Goal: Transaction & Acquisition: Register for event/course

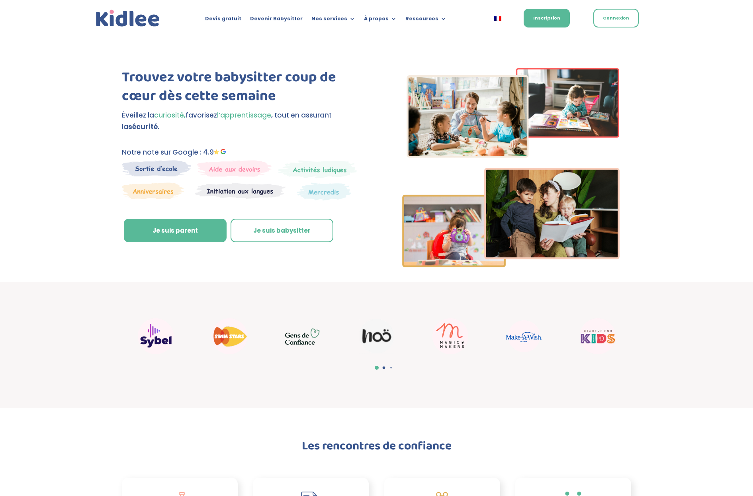
click at [346, 215] on div at bounding box center [236, 211] width 229 height 16
click at [214, 233] on link "Je suis parent" at bounding box center [175, 231] width 103 height 24
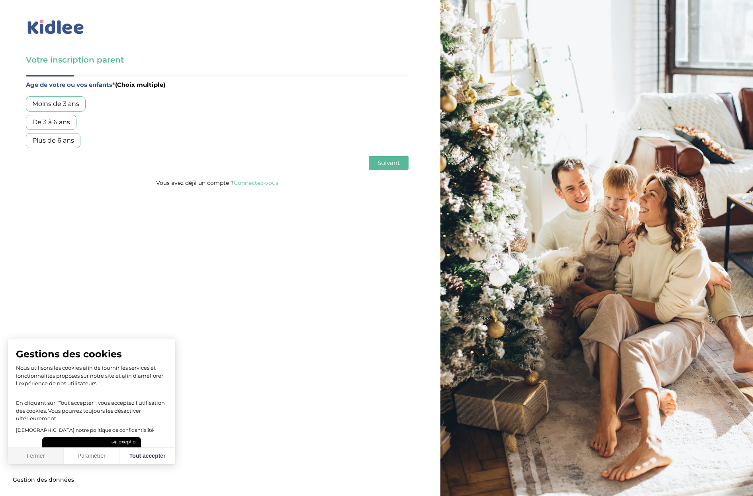
drag, startPoint x: 38, startPoint y: 459, endPoint x: 63, endPoint y: 440, distance: 31.8
click at [38, 459] on button "Fermer" at bounding box center [36, 456] width 56 height 17
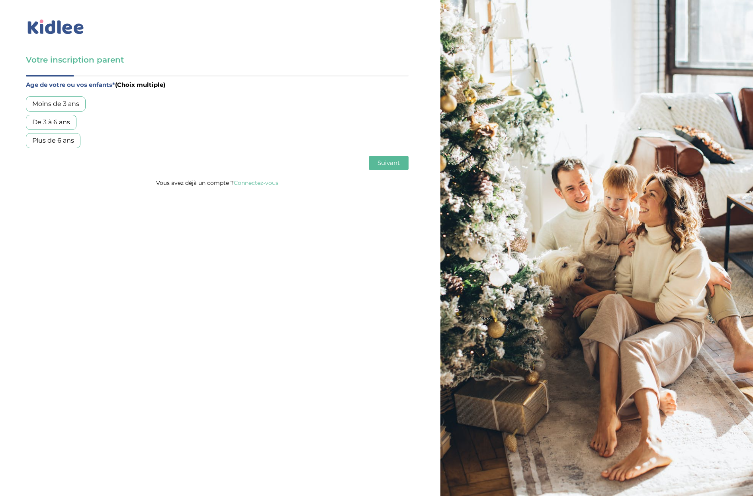
click at [68, 105] on div "Moins de 3 ans" at bounding box center [56, 103] width 60 height 15
click at [381, 164] on span "Suivant" at bounding box center [389, 163] width 22 height 8
click at [44, 159] on button "Retour" at bounding box center [46, 163] width 40 height 14
click at [76, 102] on div "Moins de 3 ans" at bounding box center [56, 103] width 60 height 15
click at [74, 101] on div "Moins de 3 ans" at bounding box center [56, 103] width 60 height 15
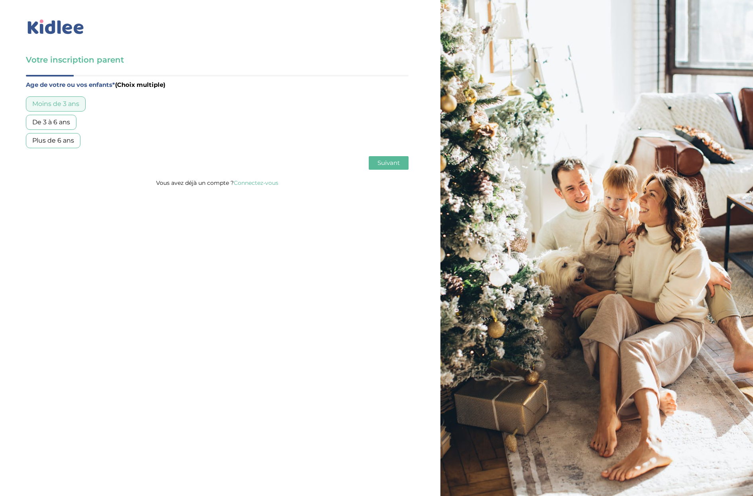
click at [403, 163] on button "Suivant" at bounding box center [389, 163] width 40 height 14
click at [41, 27] on img at bounding box center [56, 27] width 60 height 18
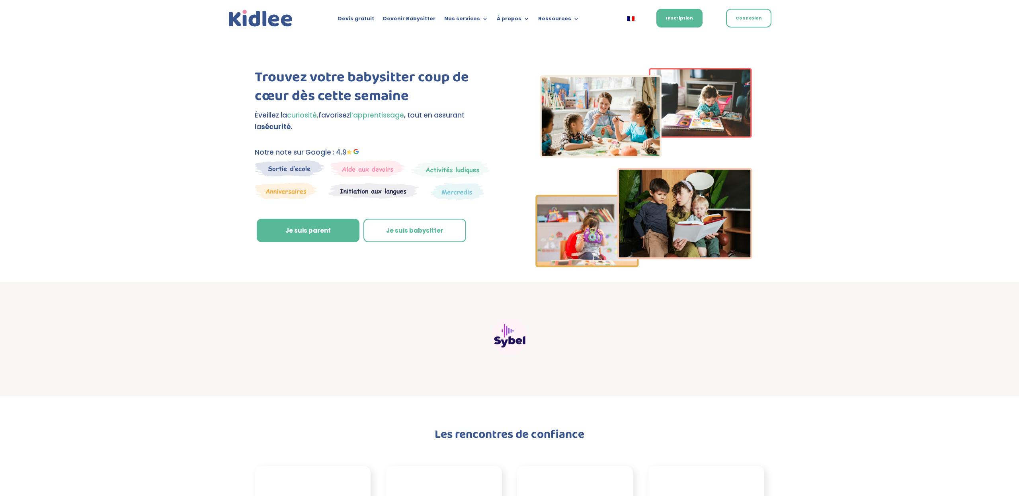
click at [187, 237] on div "Trouvez votre babysitter coup de cœur dès cette semaine Éveillez la curiosité, …" at bounding box center [509, 159] width 1019 height 246
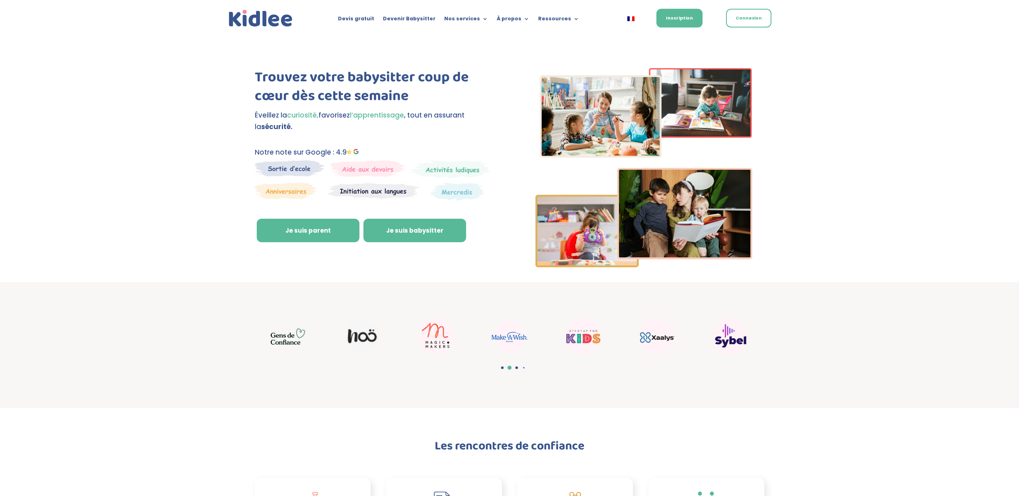
click at [390, 234] on link "Je suis babysitter" at bounding box center [415, 231] width 103 height 24
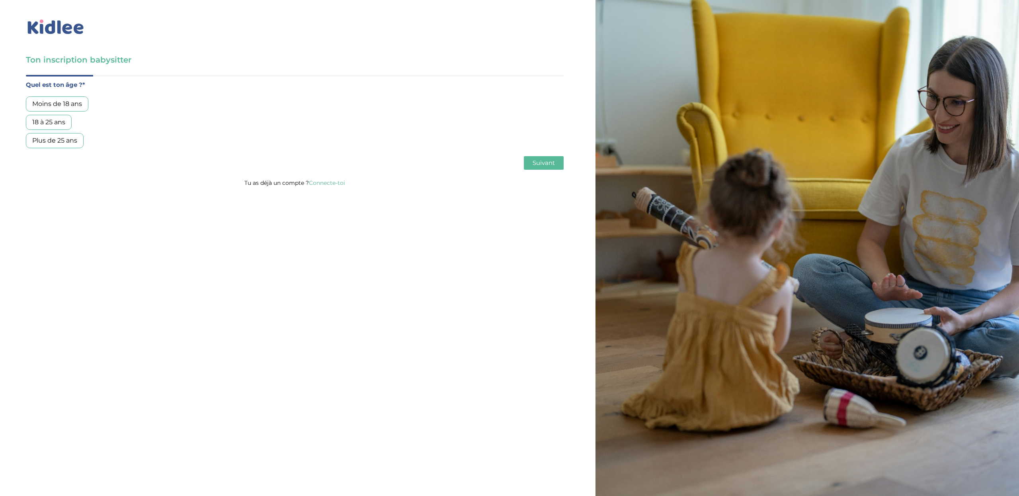
click at [65, 123] on div "18 à 25 ans" at bounding box center [49, 122] width 46 height 15
click at [535, 167] on button "Suivant" at bounding box center [544, 163] width 40 height 14
click at [537, 168] on button "Suivant" at bounding box center [544, 163] width 40 height 14
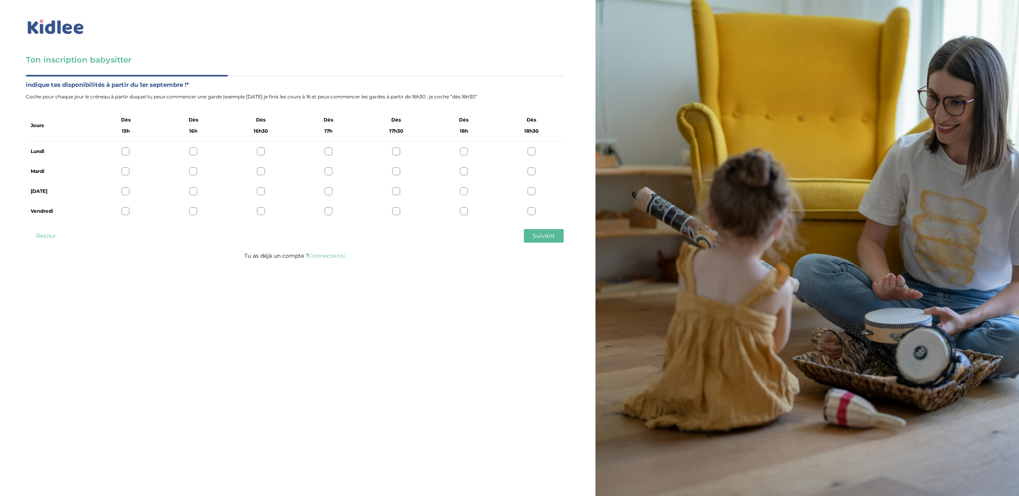
drag, startPoint x: 193, startPoint y: 153, endPoint x: 207, endPoint y: 153, distance: 13.5
click at [193, 153] on div at bounding box center [194, 151] width 8 height 8
click at [532, 211] on div at bounding box center [532, 211] width 8 height 8
click at [536, 237] on span "Suivant" at bounding box center [544, 236] width 22 height 8
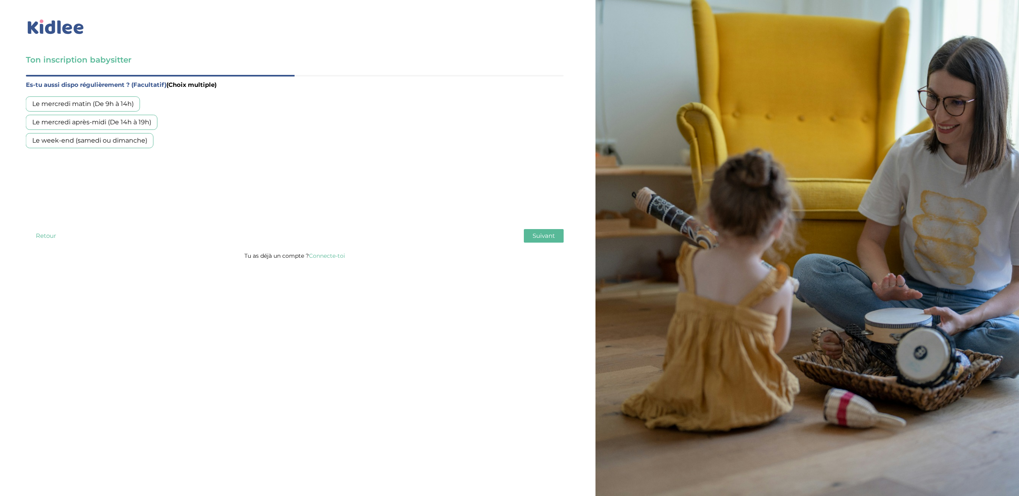
click at [112, 104] on div "Le mercredi matin (De 9h à 14h)" at bounding box center [83, 103] width 114 height 15
click at [538, 237] on span "Suivant" at bounding box center [544, 236] width 22 height 8
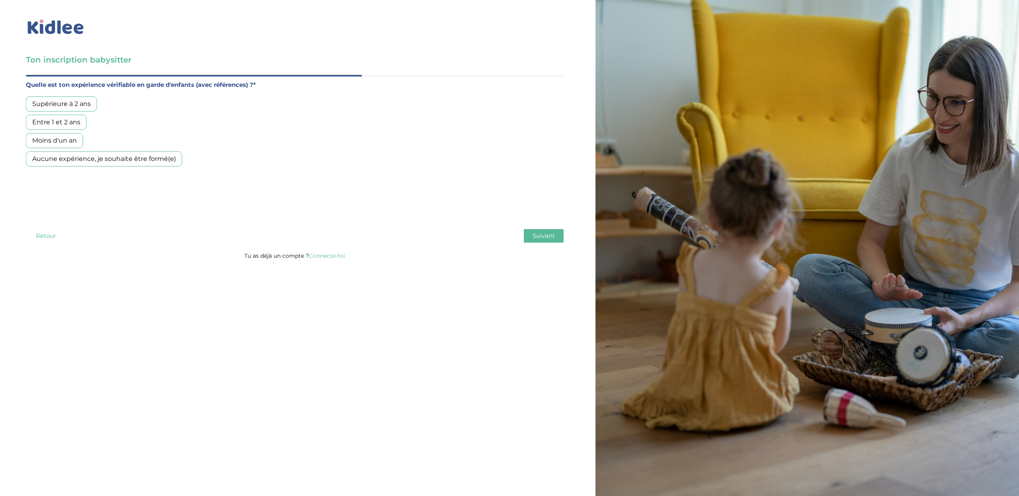
click at [536, 236] on span "Suivant" at bounding box center [544, 236] width 22 height 8
click at [155, 161] on div "Aucune expérience, je souhaite être formé(e)" at bounding box center [104, 158] width 156 height 15
click at [70, 123] on div "Entre 1 et 2 ans" at bounding box center [56, 122] width 61 height 15
click at [544, 238] on span "Suivant" at bounding box center [544, 236] width 22 height 8
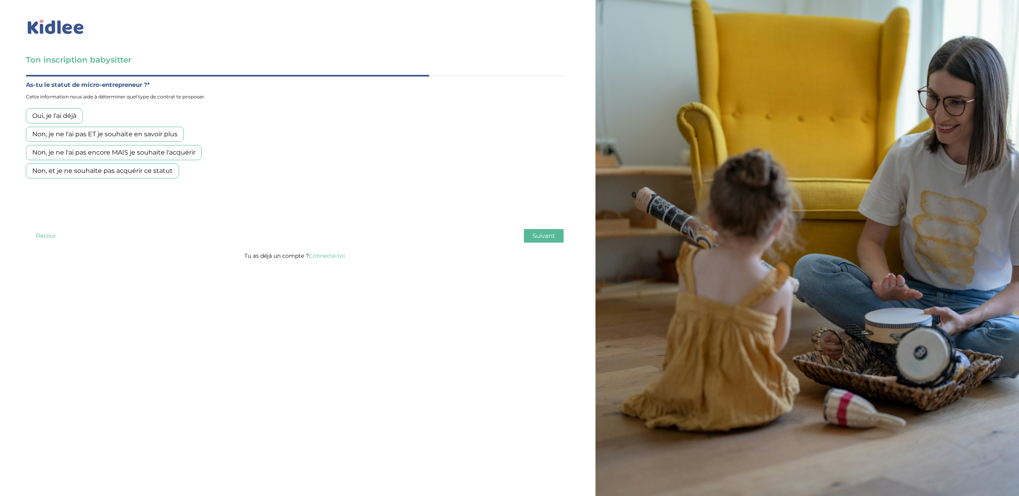
click at [128, 134] on div "Non, je ne l'ai pas ET je souhaite en savoir plus" at bounding box center [105, 134] width 158 height 15
click at [530, 237] on button "Suivant" at bounding box center [544, 236] width 40 height 14
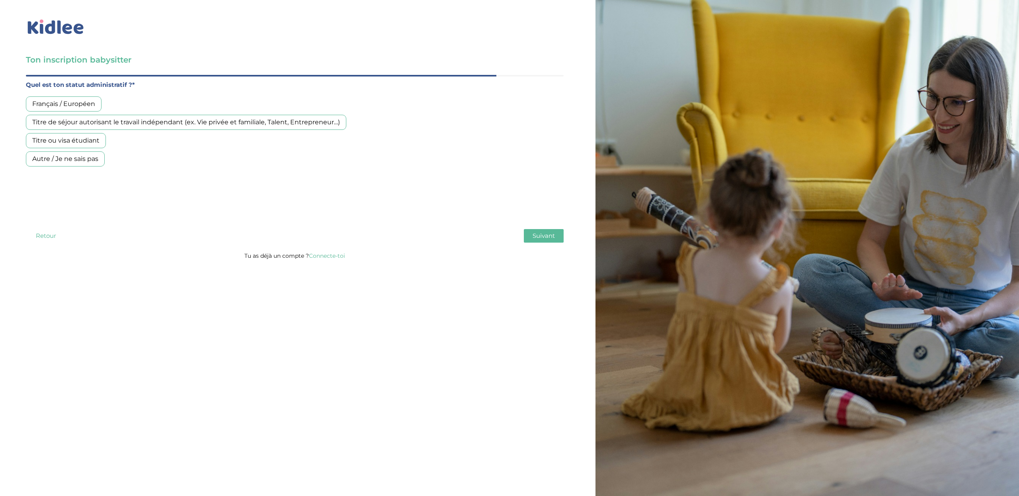
click at [157, 121] on div "Titre de séjour autorisant le travail indépendant (ex. Vie privée et familiale,…" at bounding box center [186, 122] width 321 height 15
click at [85, 104] on div "Français / Européen" at bounding box center [64, 103] width 76 height 15
click at [542, 235] on span "Suivant" at bounding box center [544, 236] width 22 height 8
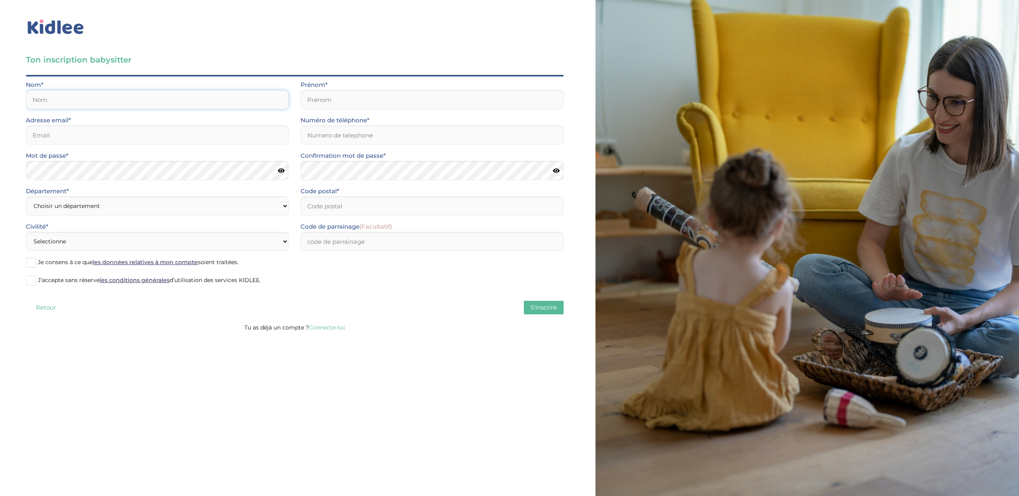
click at [174, 101] on input "text" at bounding box center [157, 99] width 263 height 19
click at [291, 83] on div "Nom*" at bounding box center [157, 97] width 275 height 35
drag, startPoint x: 77, startPoint y: 28, endPoint x: 82, endPoint y: 29, distance: 5.3
click at [77, 28] on img at bounding box center [56, 27] width 60 height 18
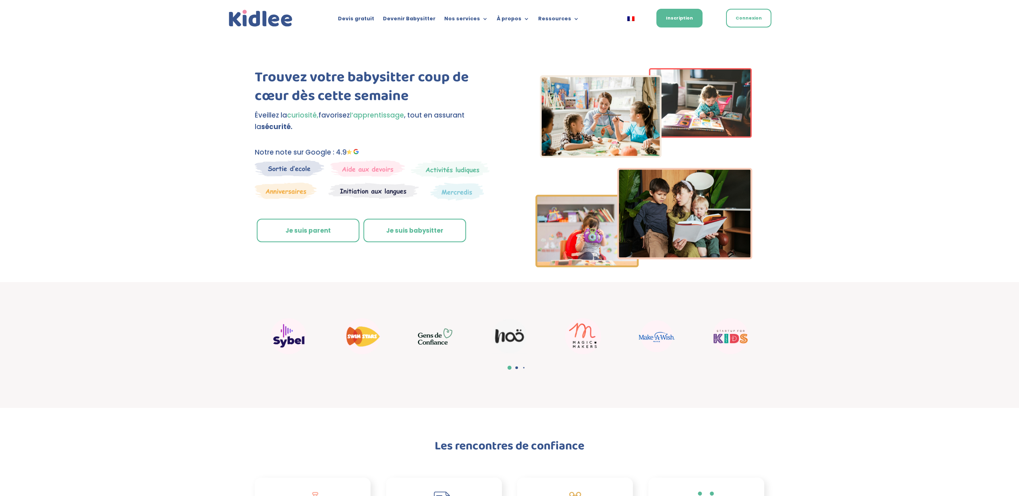
click at [335, 232] on link "Je suis parent" at bounding box center [308, 231] width 103 height 24
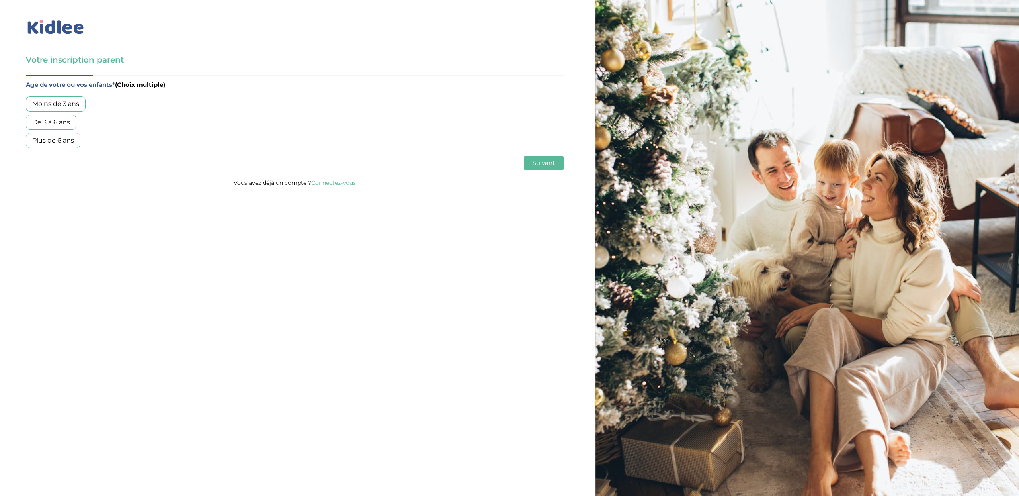
click at [66, 113] on div "Moins de 3 ans De 3 à 6 ans Plus de 6 ans" at bounding box center [295, 122] width 538 height 52
click at [69, 108] on div "Moins de 3 ans" at bounding box center [56, 103] width 60 height 15
click at [525, 163] on button "Suivant" at bounding box center [544, 163] width 40 height 14
click at [80, 124] on div "Garde ponctuelle" at bounding box center [60, 122] width 68 height 15
click at [546, 167] on button "Suivant" at bounding box center [544, 163] width 40 height 14
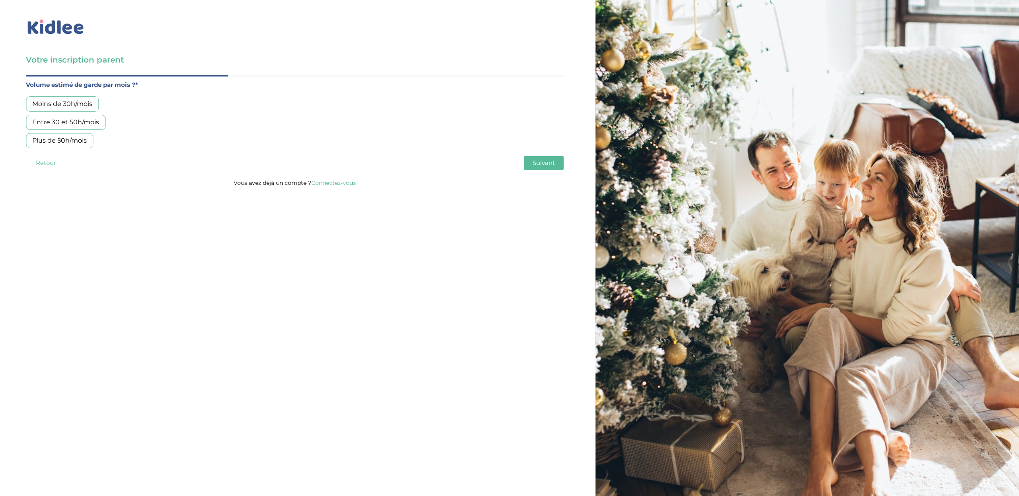
click at [80, 120] on div "Entre 30 et 50h/mois" at bounding box center [66, 122] width 80 height 15
click at [552, 164] on span "Suivant" at bounding box center [544, 163] width 22 height 8
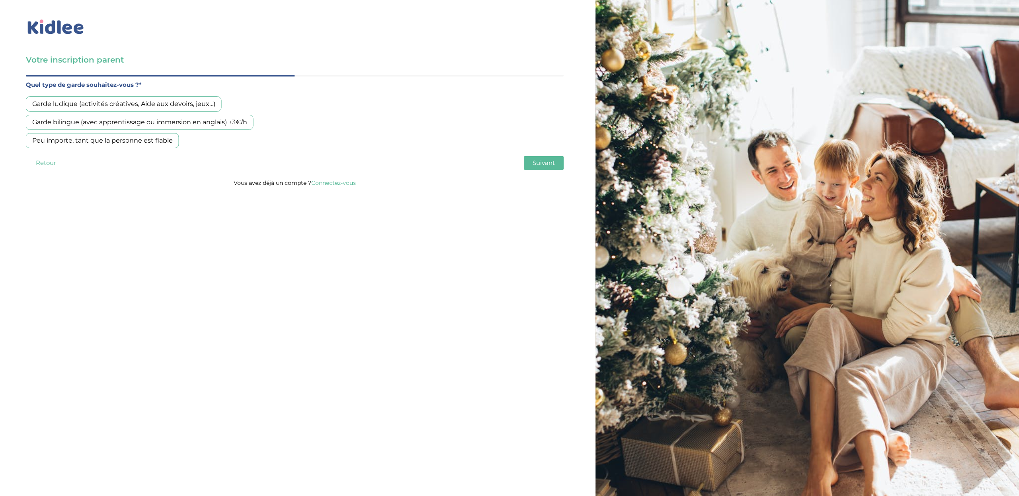
click at [102, 123] on div "Garde bilingue (avec apprentissage ou immersion en anglais) +3€/h" at bounding box center [140, 122] width 228 height 15
click at [536, 163] on span "Suivant" at bounding box center [544, 163] width 22 height 8
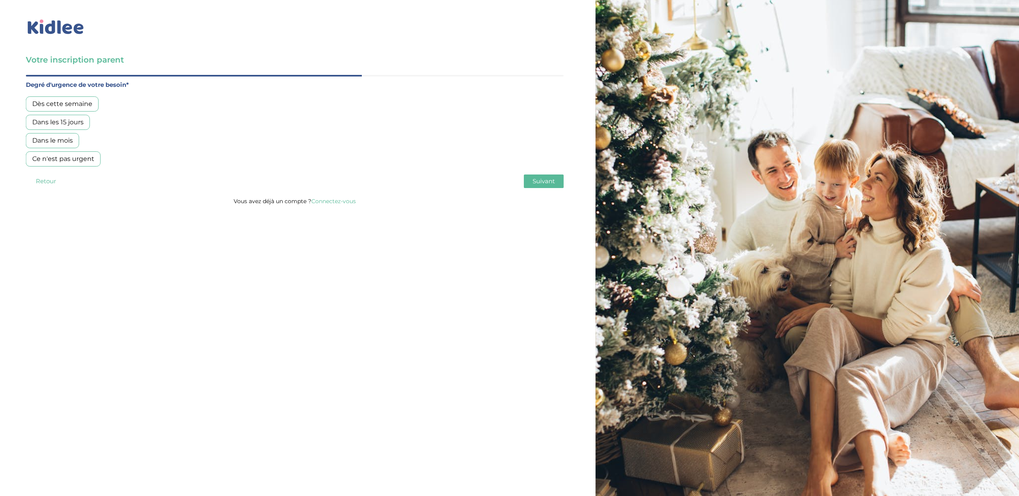
click at [50, 143] on div "Dans le mois" at bounding box center [52, 140] width 53 height 15
click at [542, 182] on span "Suivant" at bounding box center [544, 181] width 22 height 8
click at [75, 123] on div "Oui, en direct ou via cercle proche" at bounding box center [86, 122] width 121 height 15
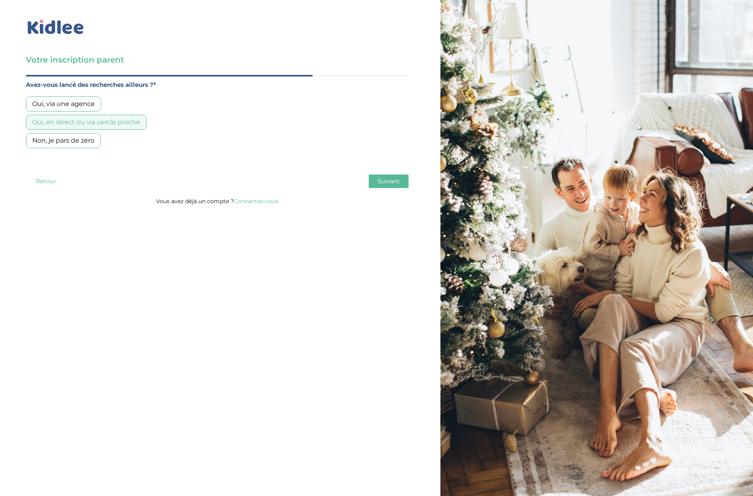
click at [393, 180] on span "Suivant" at bounding box center [389, 181] width 22 height 8
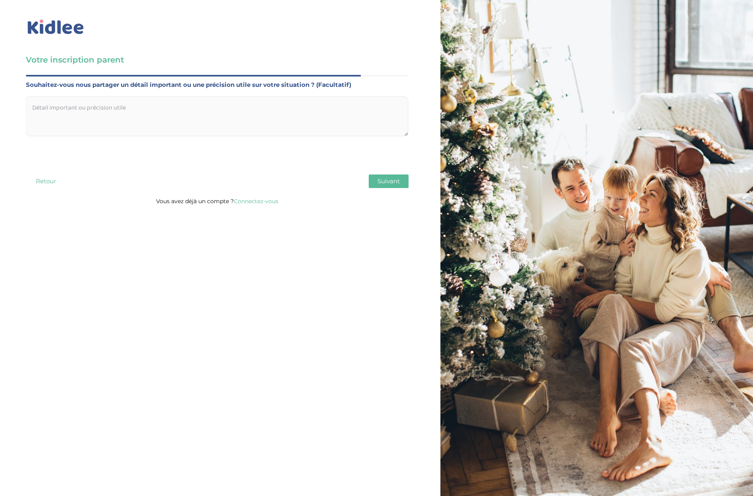
click at [383, 179] on span "Suivant" at bounding box center [389, 181] width 22 height 8
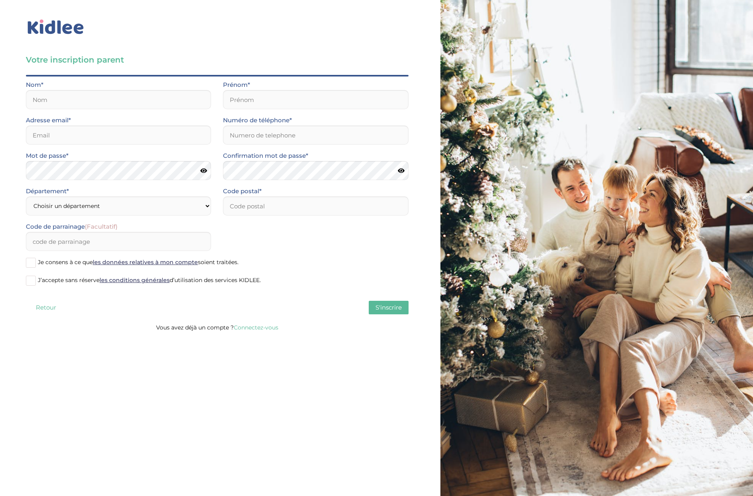
click at [58, 29] on img at bounding box center [56, 27] width 60 height 18
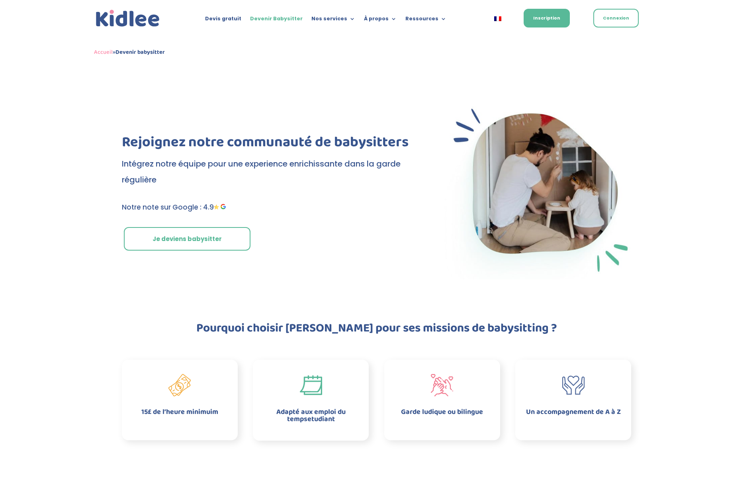
click at [184, 240] on link "Je deviens babysitter" at bounding box center [187, 239] width 127 height 24
click at [210, 74] on div "Rejoignez notre communauté de babysitters Intégrez notre équipe pour une experi…" at bounding box center [376, 190] width 753 height 243
click at [128, 23] on img at bounding box center [128, 18] width 68 height 21
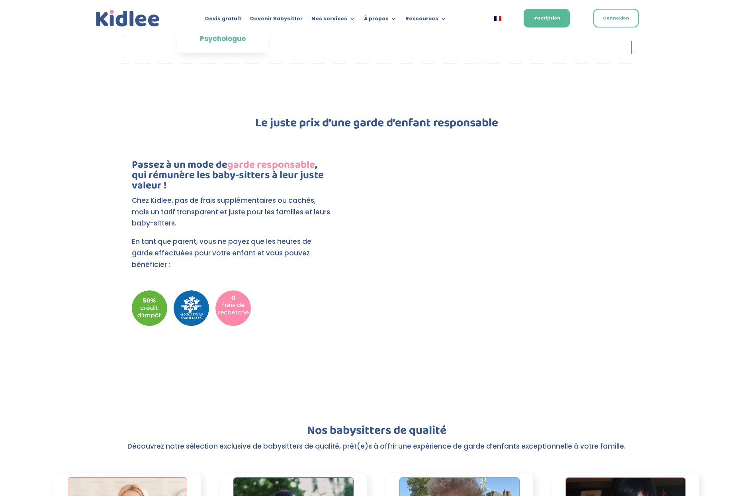
scroll to position [755, 0]
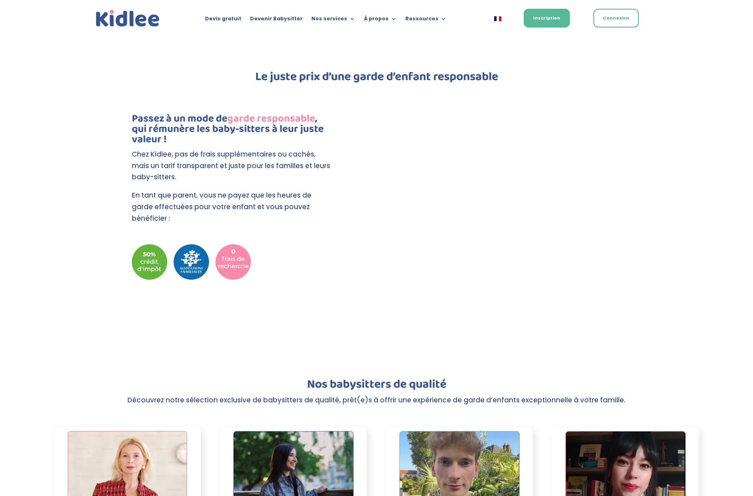
click at [290, 131] on h3 "Passez à un mode de garde responsable , qui rémunère les baby-sitters à leur ju…" at bounding box center [231, 130] width 198 height 35
click at [666, 152] on div "Le juste prix d’une garde d’enfant responsable Passez à un mode de garde respon…" at bounding box center [376, 192] width 753 height 307
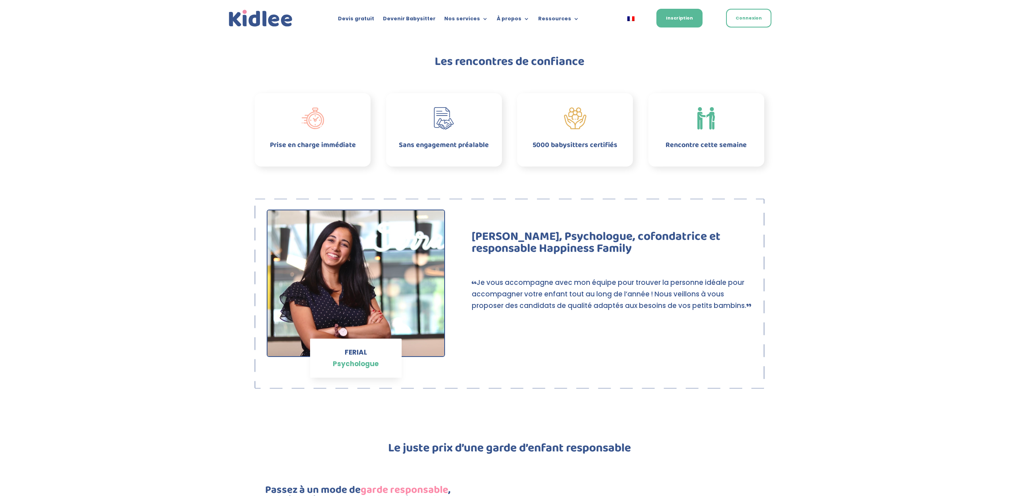
click at [753, 136] on div "Les rencontres de confiance Prise en charge immédiate Sans engagement préalable…" at bounding box center [509, 110] width 1019 height 175
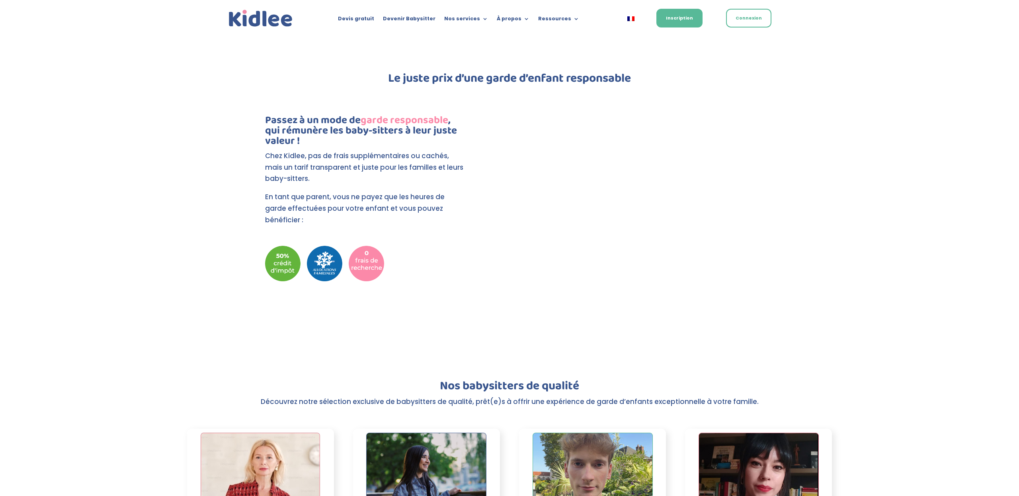
scroll to position [758, 0]
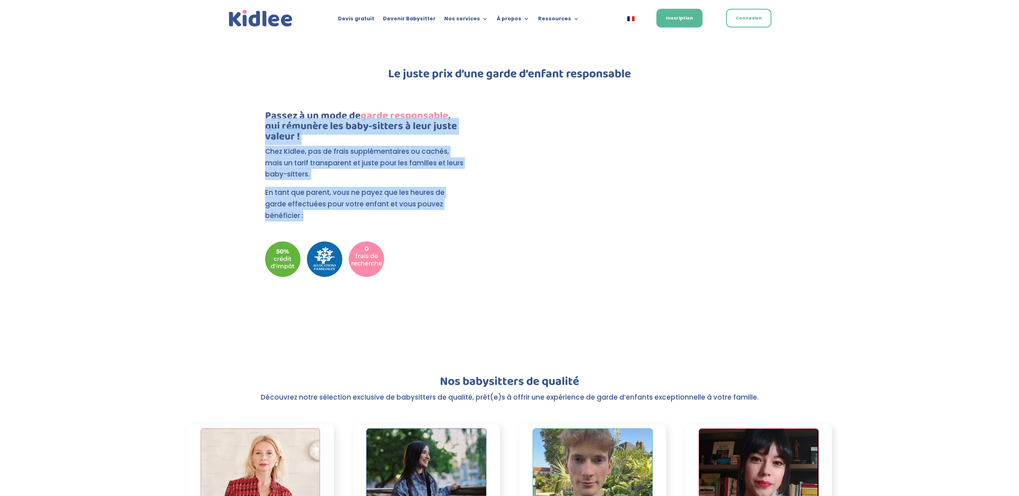
drag, startPoint x: 302, startPoint y: 217, endPoint x: 267, endPoint y: 131, distance: 92.5
click at [267, 131] on div "Passez à un mode de garde responsable , qui rémunère les baby-sitters à leur ju…" at bounding box center [364, 169] width 198 height 117
click at [481, 169] on div "Passez à un mode de garde responsable , qui rémunère les baby-sitters à leur ju…" at bounding box center [375, 186] width 241 height 181
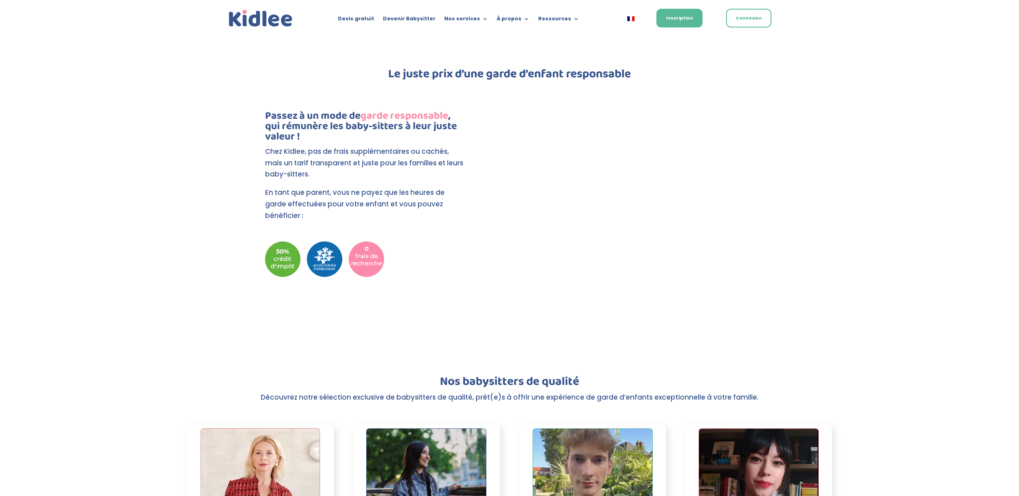
scroll to position [757, 0]
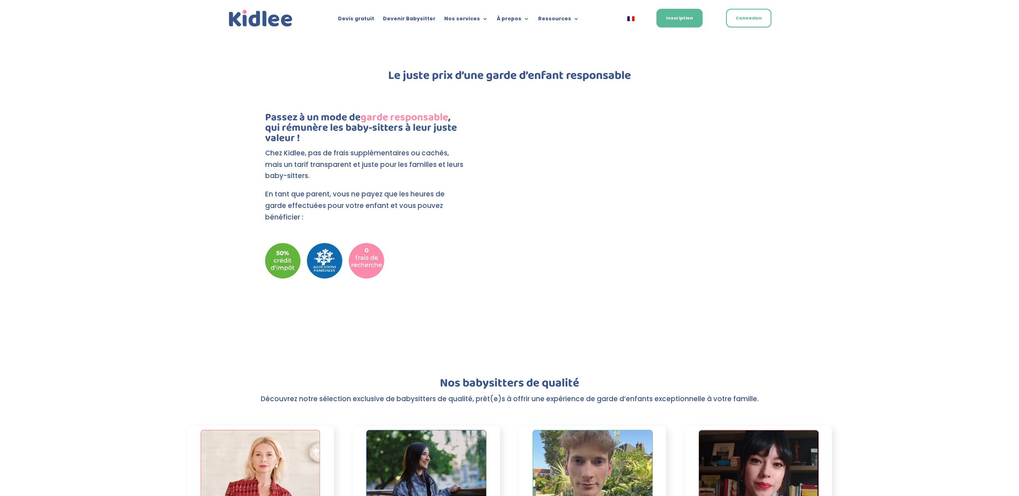
click at [753, 188] on div "Le juste prix d’une garde d’enfant responsable Passez à un mode de garde respon…" at bounding box center [509, 190] width 1019 height 307
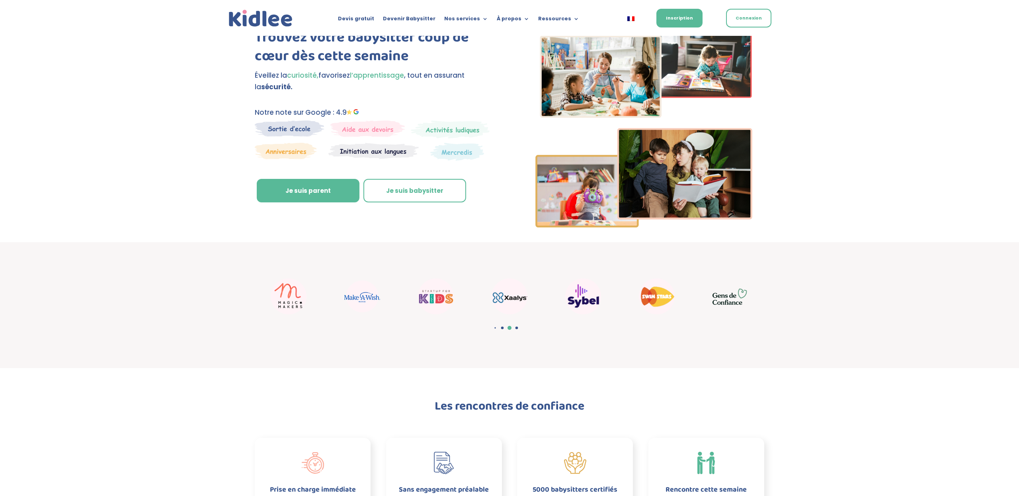
scroll to position [0, 0]
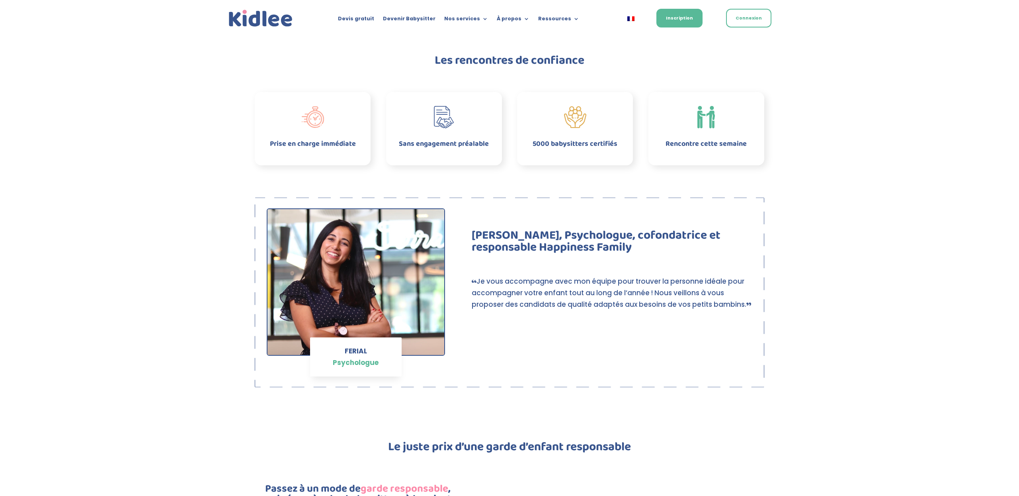
click at [753, 269] on div "FERIAL Psychologue [PERSON_NAME], Psychologue, cofondatrice et responsable Happ…" at bounding box center [509, 303] width 1019 height 211
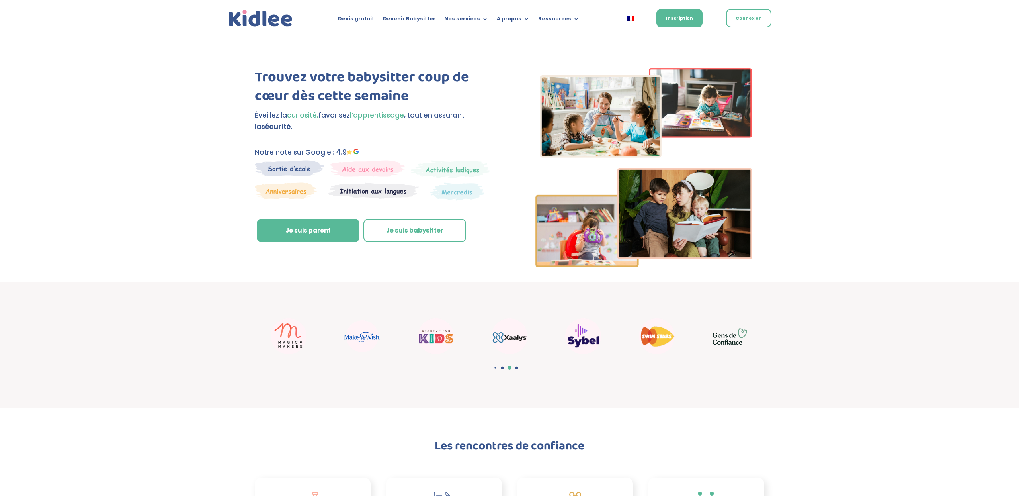
click at [753, 220] on div "Trouvez votre babysitter coup de cœur dès cette semaine Éveillez la curiosité, …" at bounding box center [509, 159] width 1019 height 246
